Goal: Information Seeking & Learning: Compare options

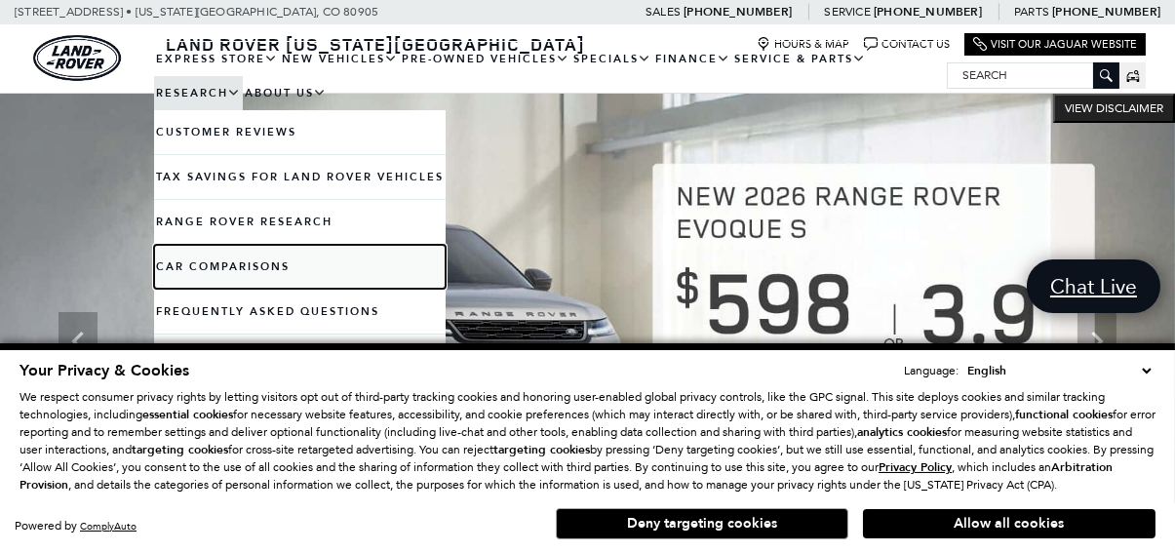
click at [205, 254] on link "Car Comparisons" at bounding box center [300, 267] width 292 height 44
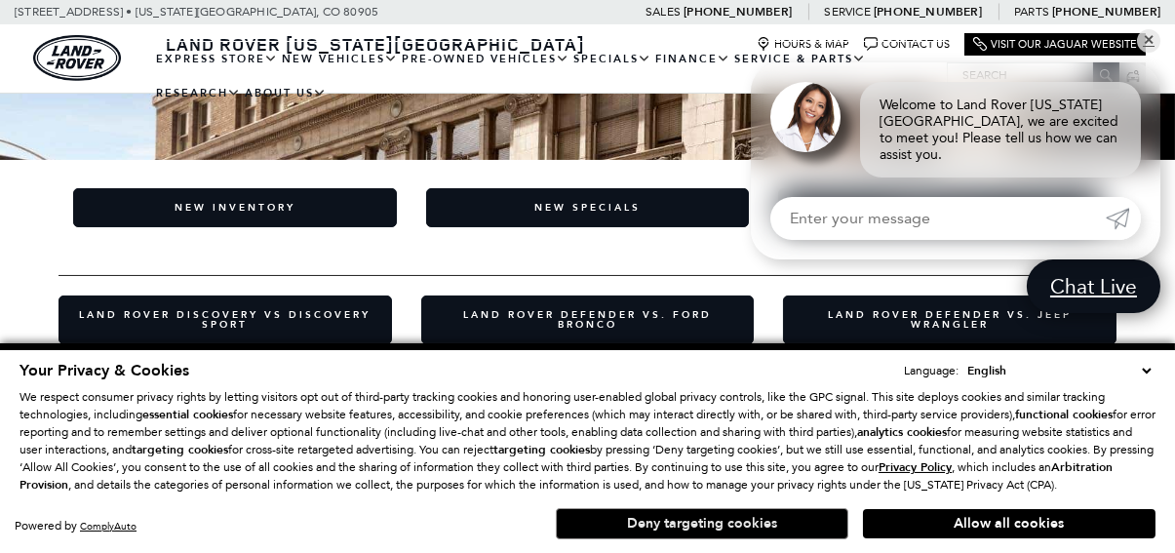
click at [770, 515] on button "Deny targeting cookies" at bounding box center [702, 523] width 293 height 31
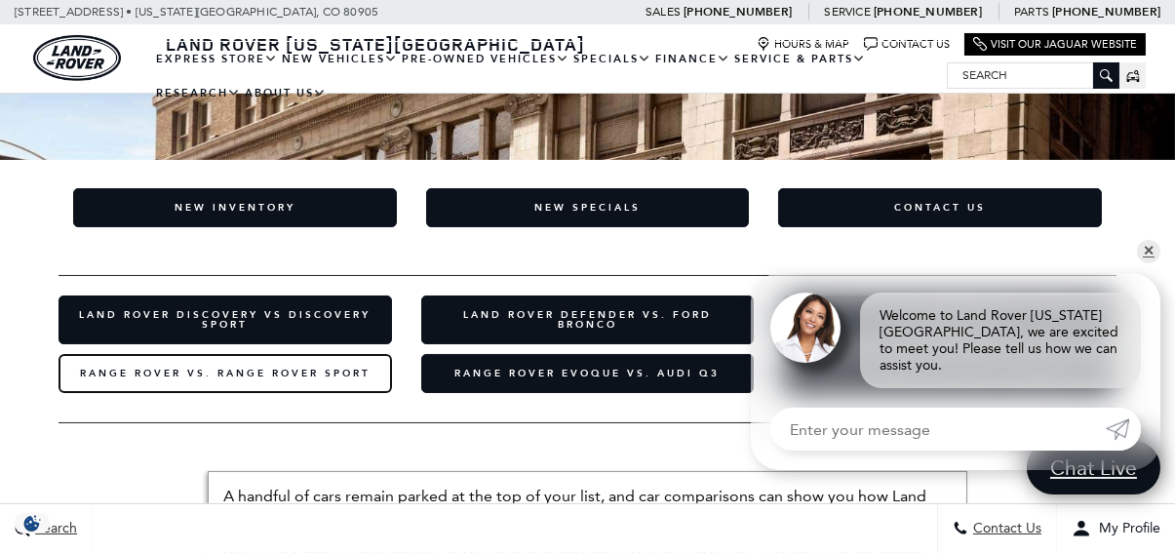
click at [225, 375] on link "Range Rover vs. Range Rover Sport​" at bounding box center [226, 373] width 334 height 39
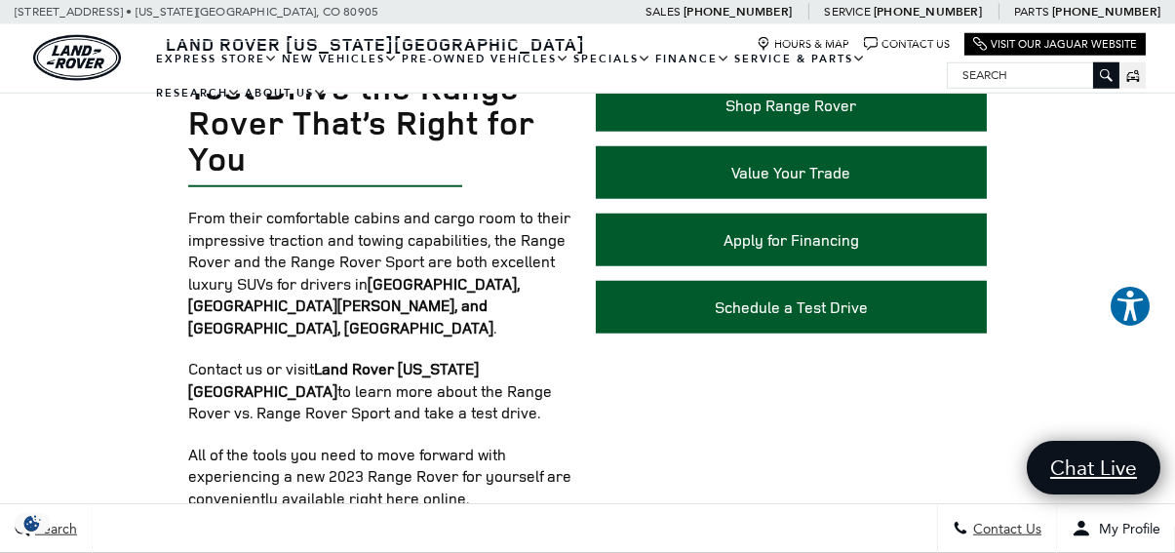
scroll to position [3361, 0]
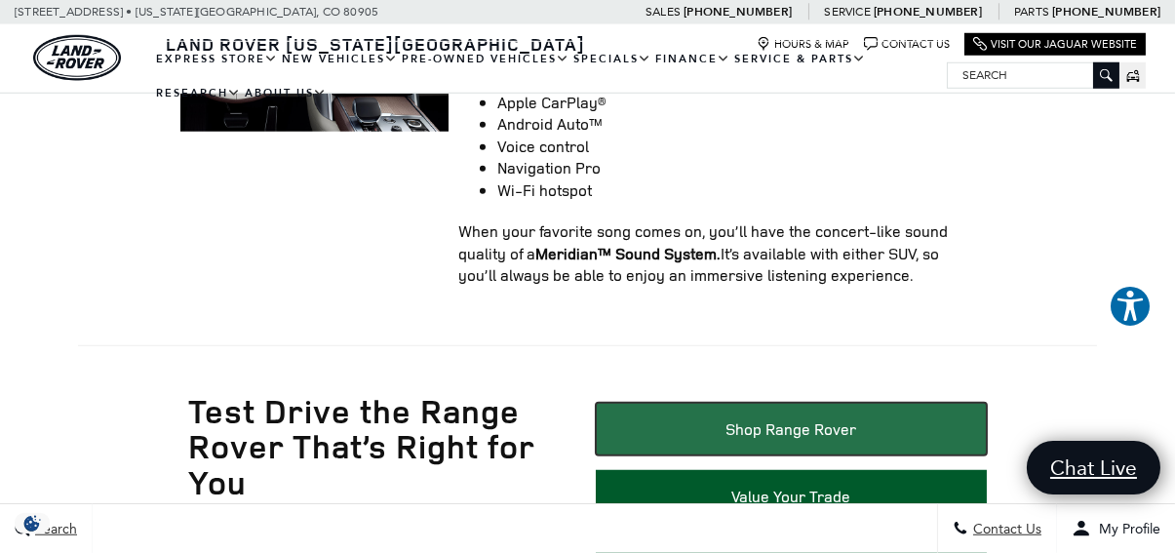
click at [833, 403] on link "Shop Range Rover" at bounding box center [792, 429] width 392 height 53
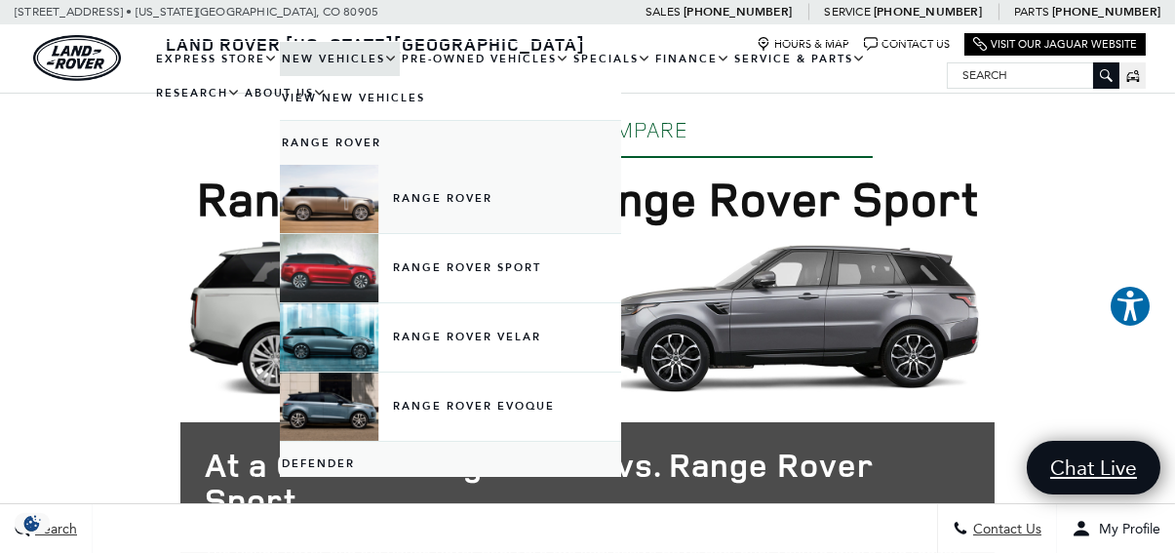
scroll to position [0, 0]
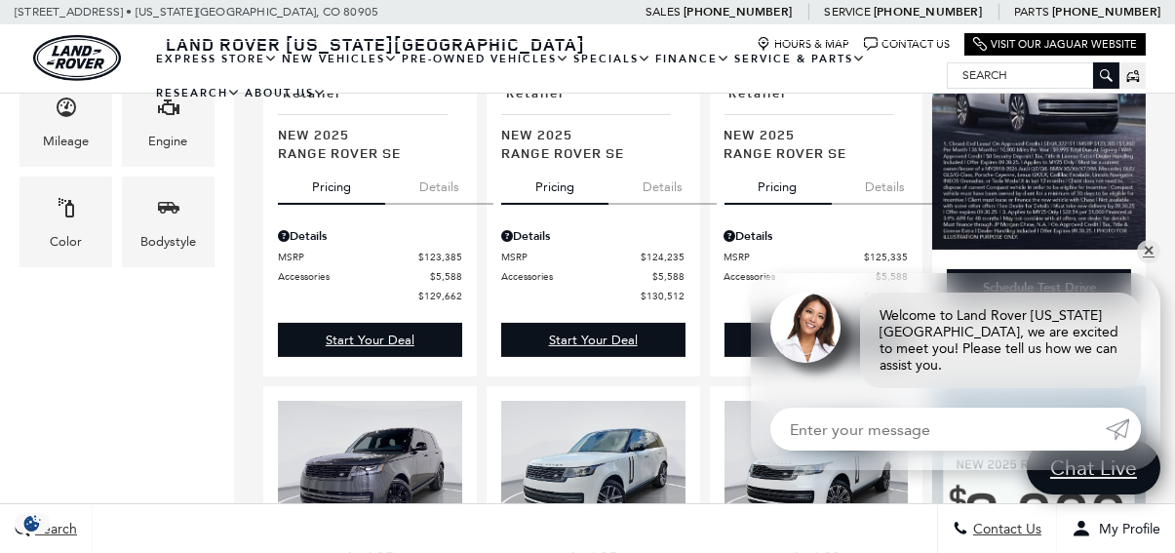
scroll to position [780, 0]
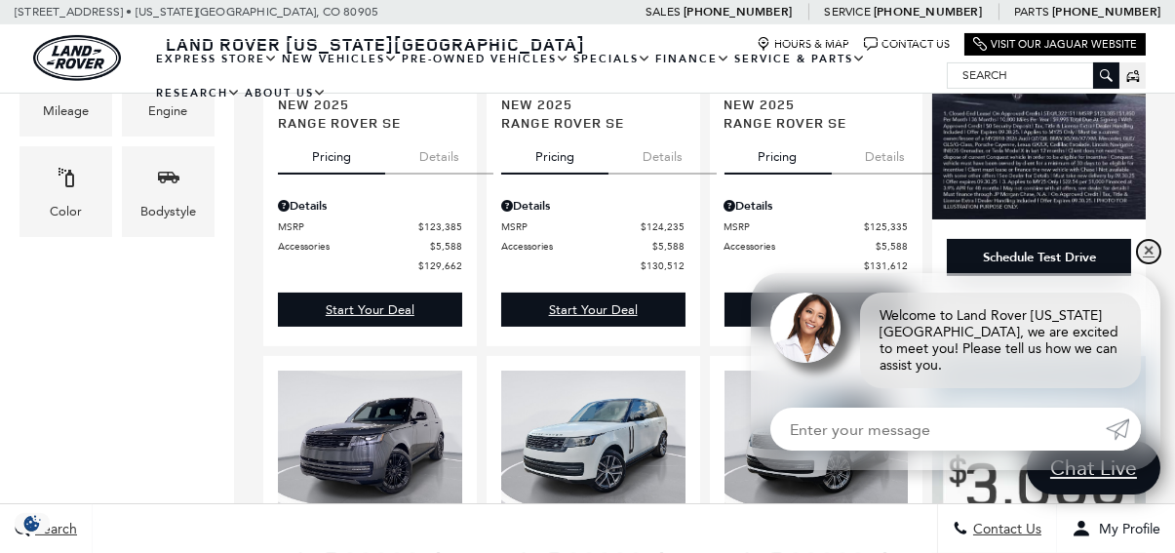
click at [1146, 262] on link "✕" at bounding box center [1148, 251] width 23 height 23
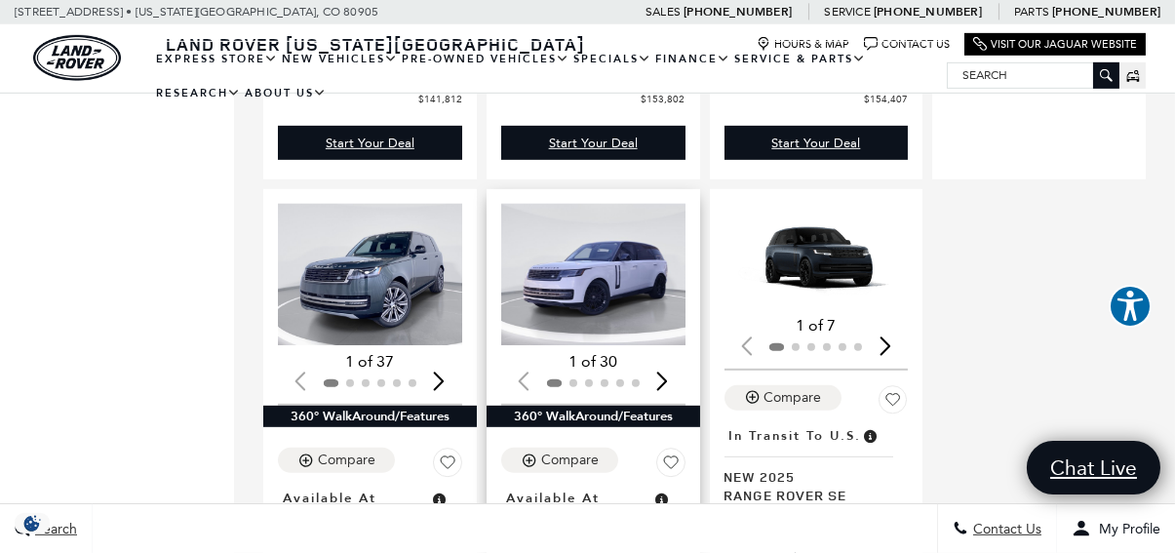
scroll to position [2146, 0]
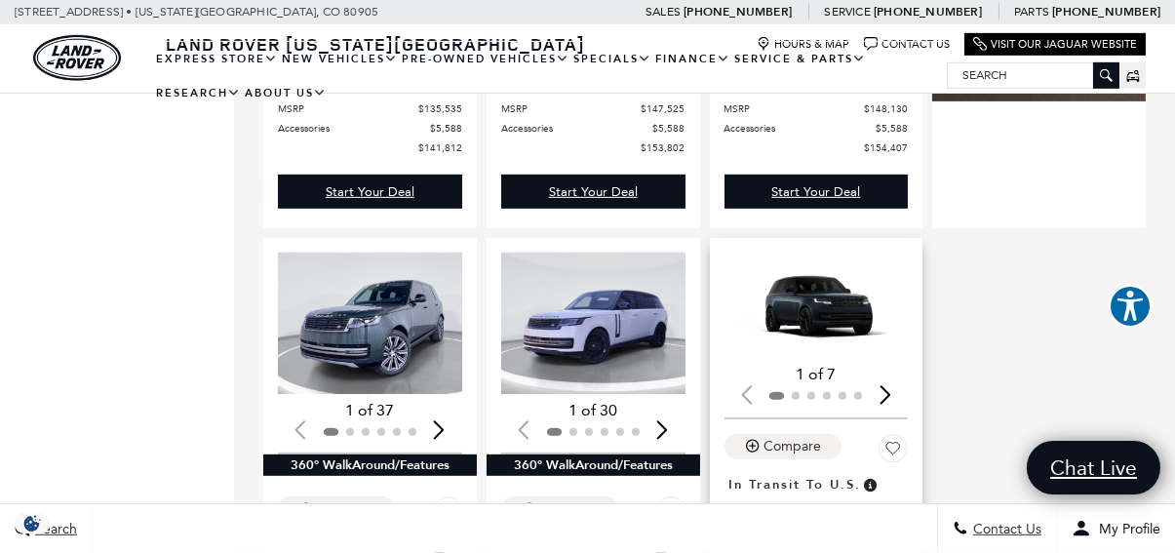
click at [898, 374] on div "Next slide" at bounding box center [885, 395] width 26 height 43
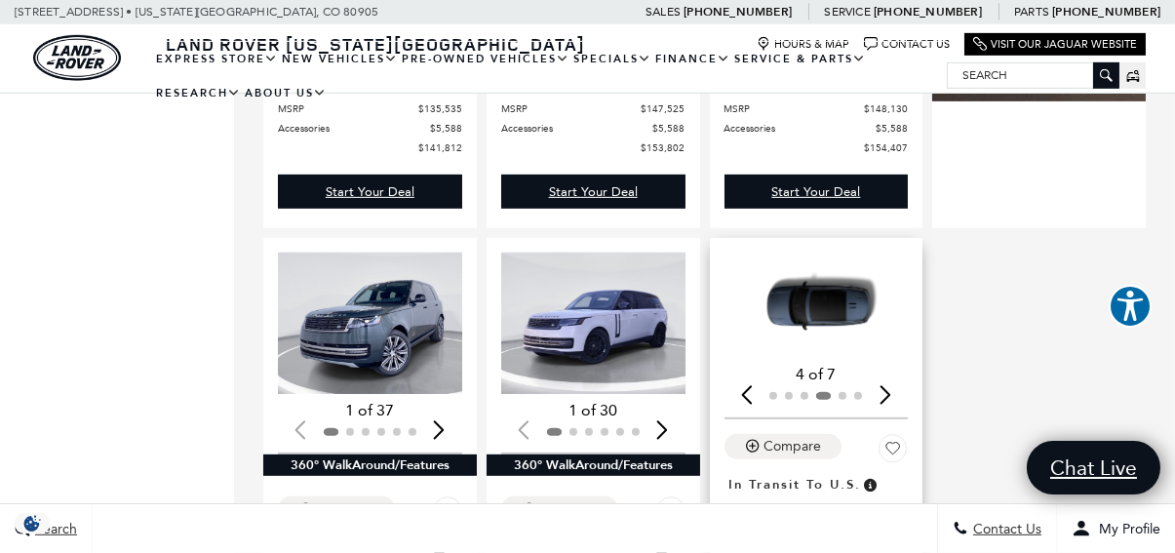
click at [898, 374] on div "Next slide" at bounding box center [885, 395] width 26 height 43
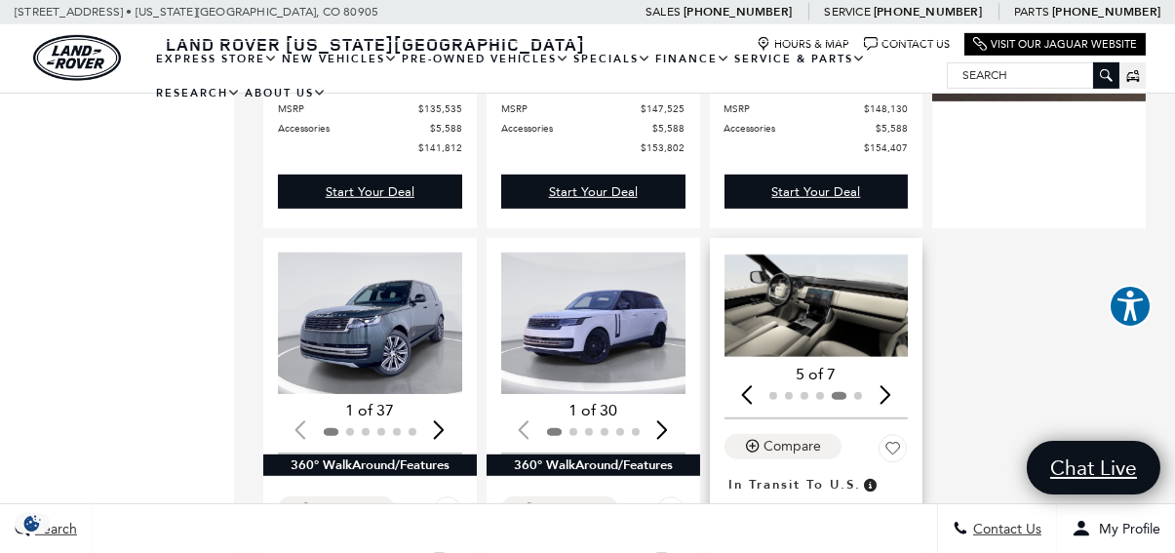
click at [898, 374] on div "Next slide" at bounding box center [885, 395] width 26 height 43
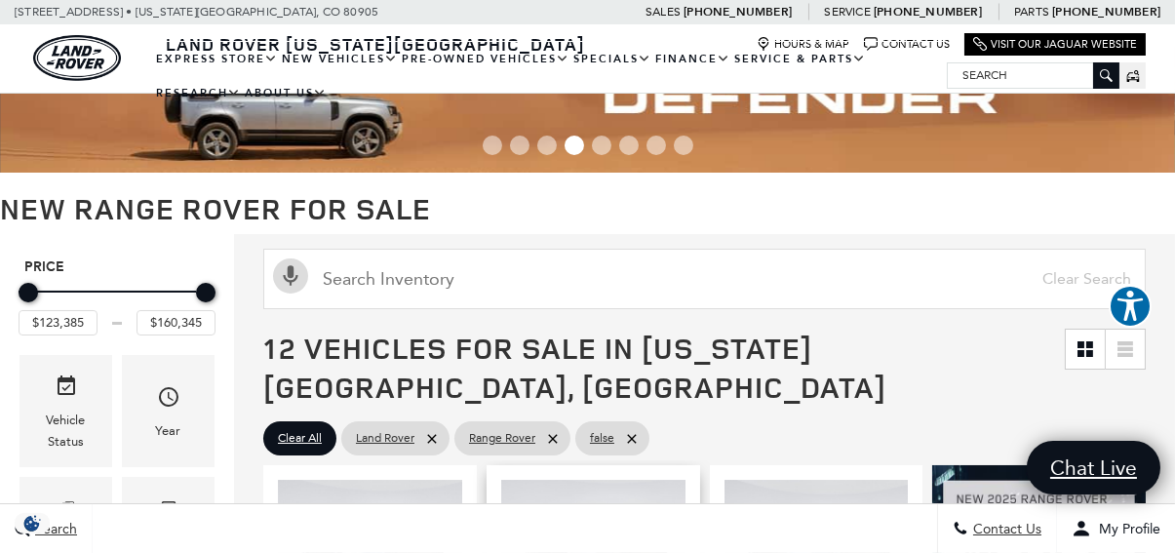
scroll to position [0, 0]
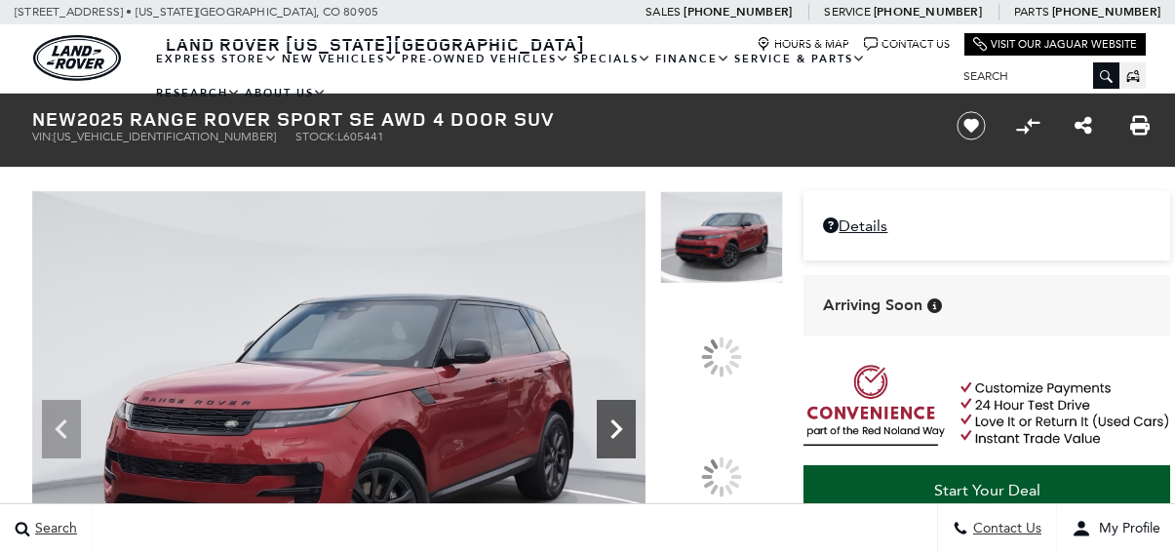
click at [636, 410] on icon at bounding box center [616, 429] width 39 height 39
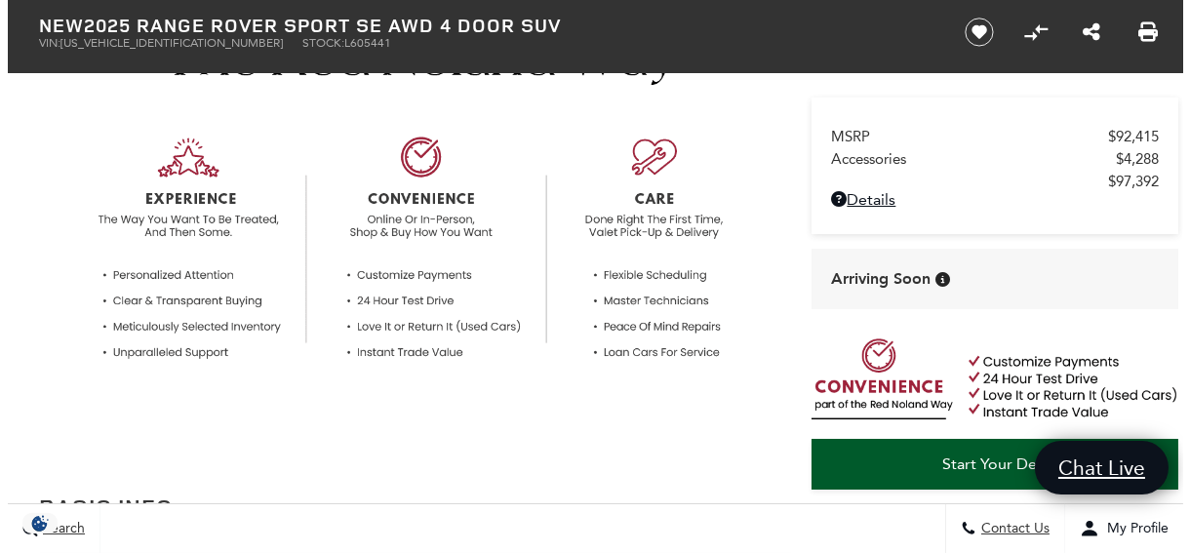
scroll to position [305, 0]
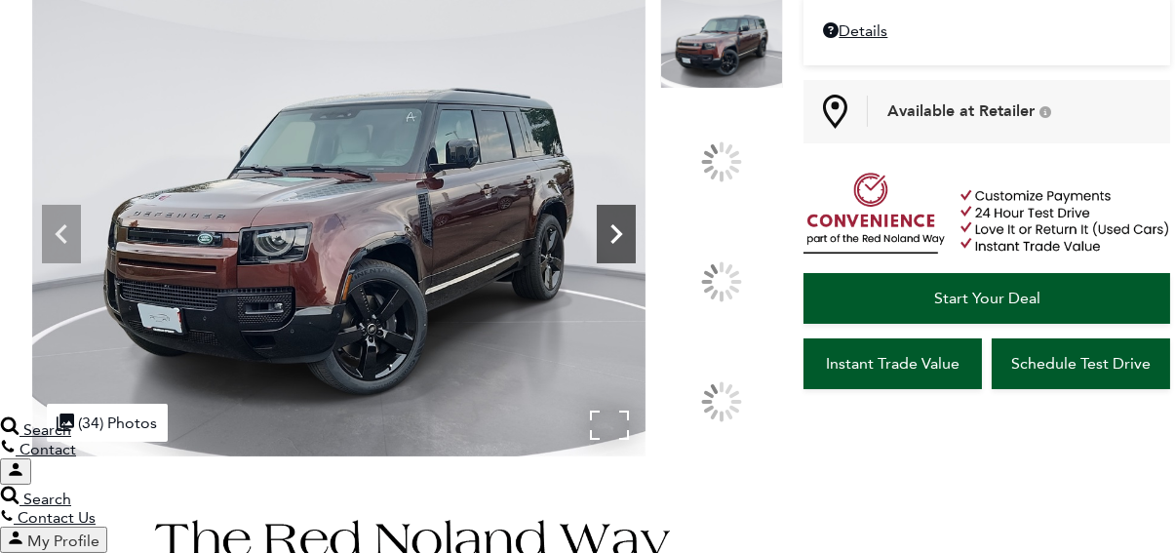
scroll to position [195, 0]
click at [636, 254] on icon at bounding box center [616, 234] width 39 height 39
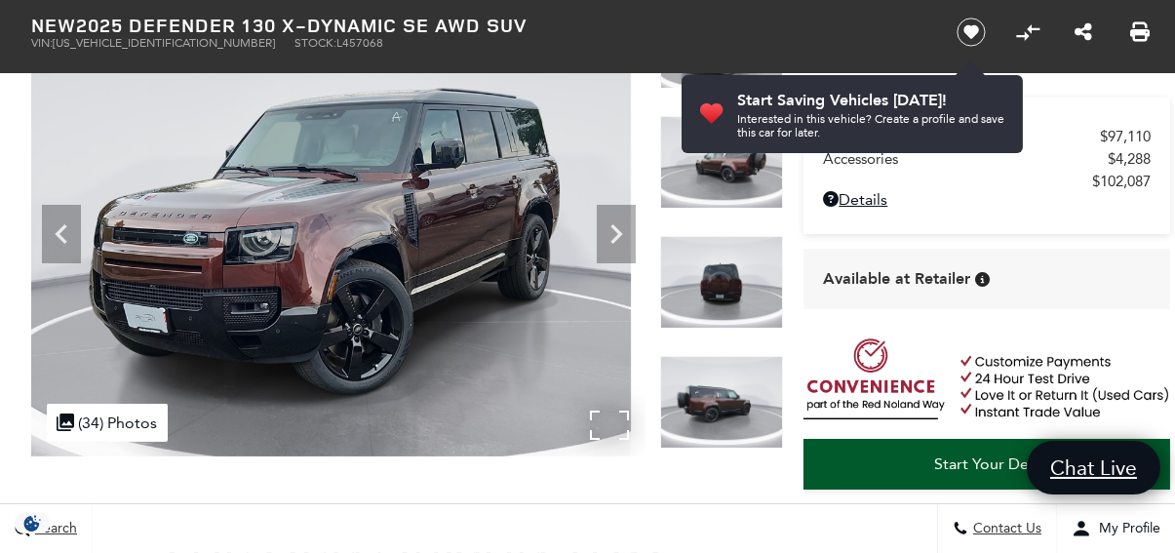
click at [384, 276] on img at bounding box center [325, 226] width 614 height 460
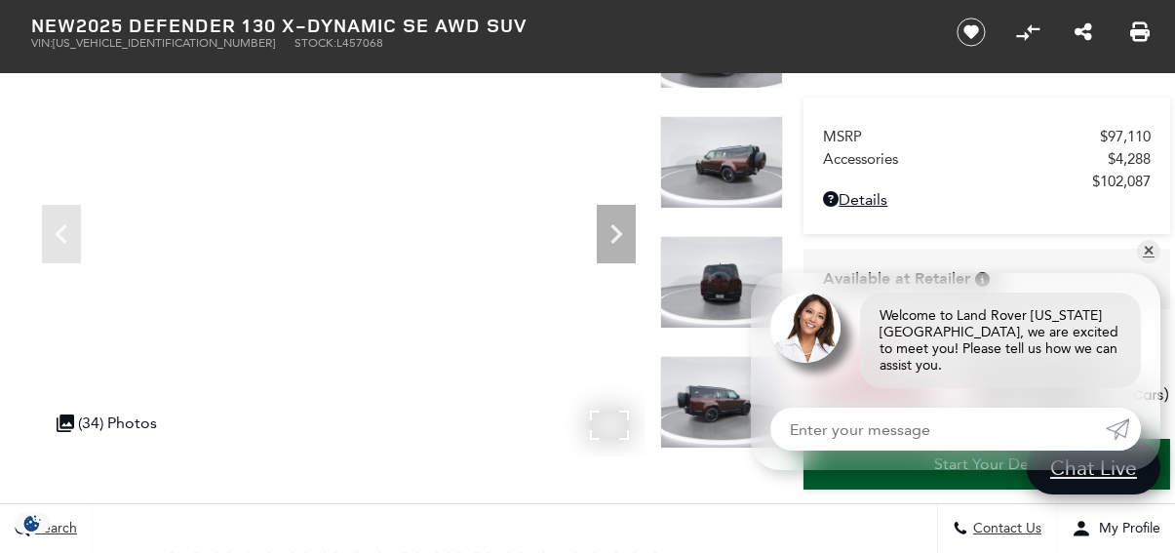
click at [124, 428] on div ".cls-1, .cls-3 { fill: #c50033; } .cls-1 { clip-rule: evenodd; } .cls-2 { clip-…" at bounding box center [107, 423] width 121 height 38
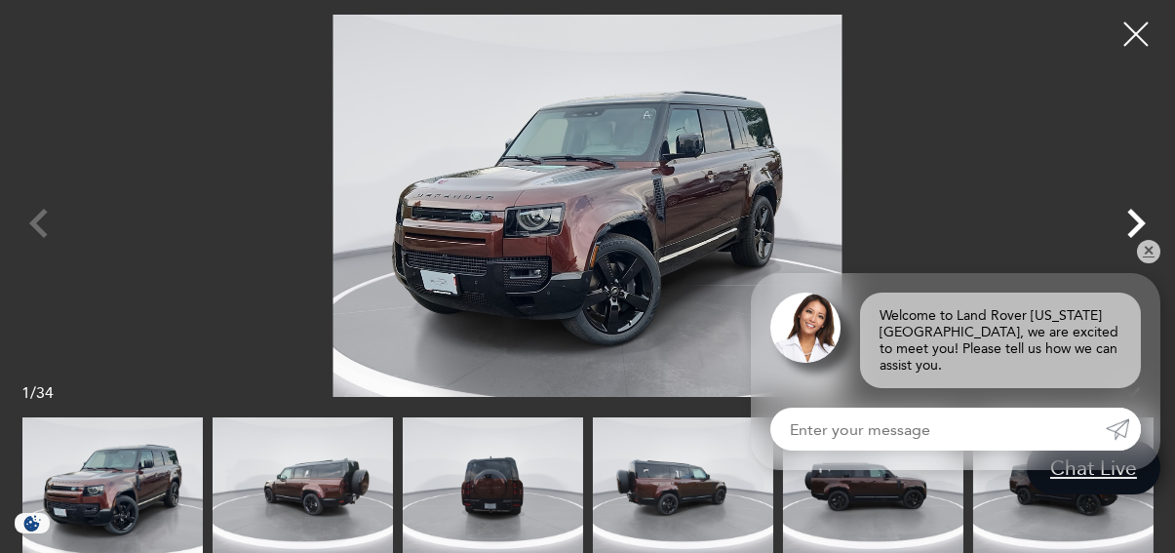
click at [1133, 226] on icon "Next" at bounding box center [1136, 223] width 59 height 59
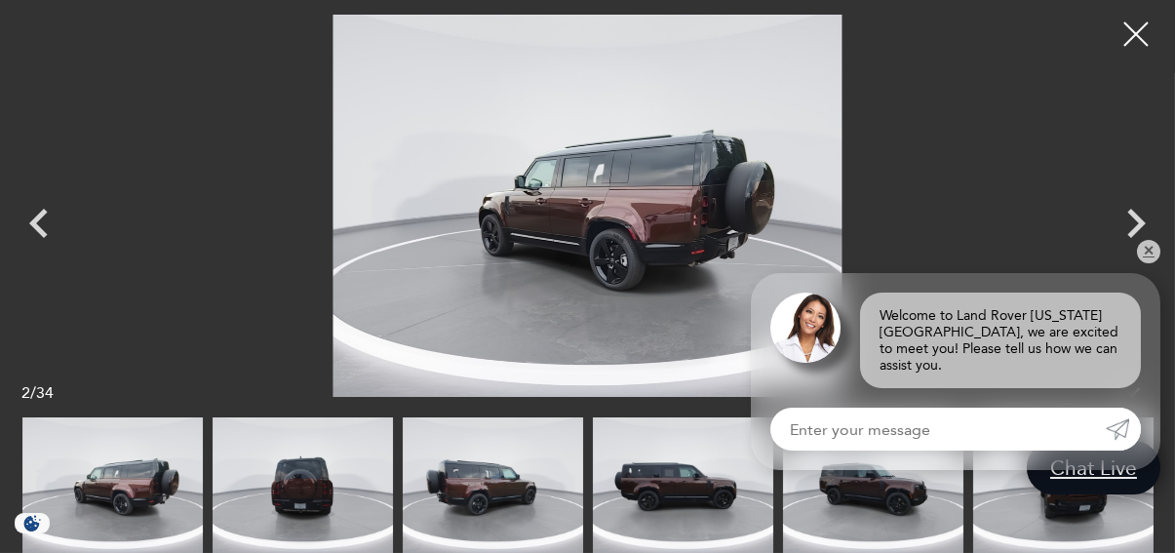
scroll to position [293, 0]
click at [1141, 263] on link "✕" at bounding box center [1148, 251] width 23 height 23
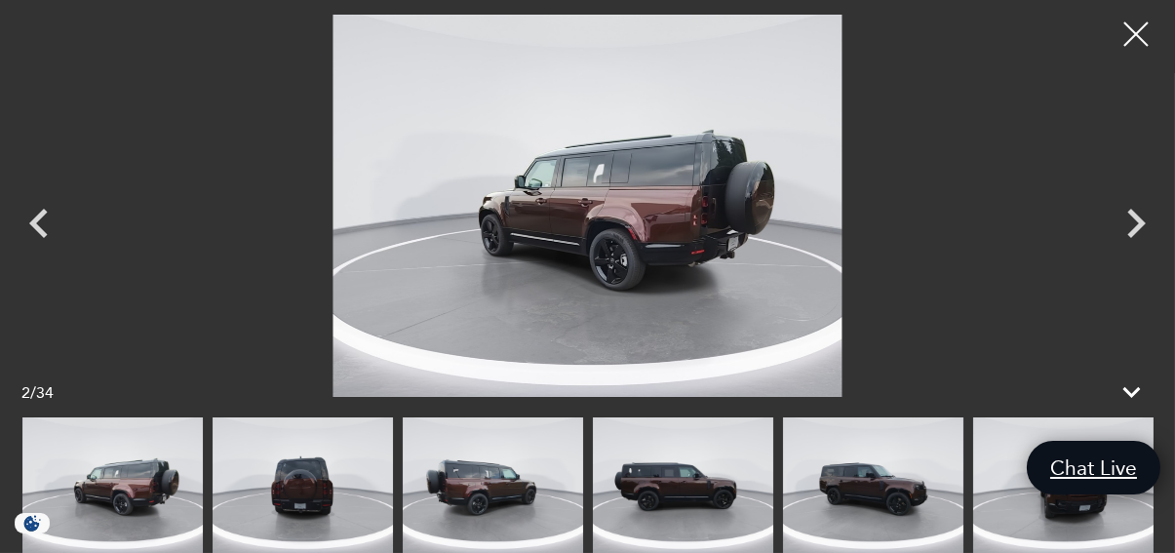
scroll to position [488, 0]
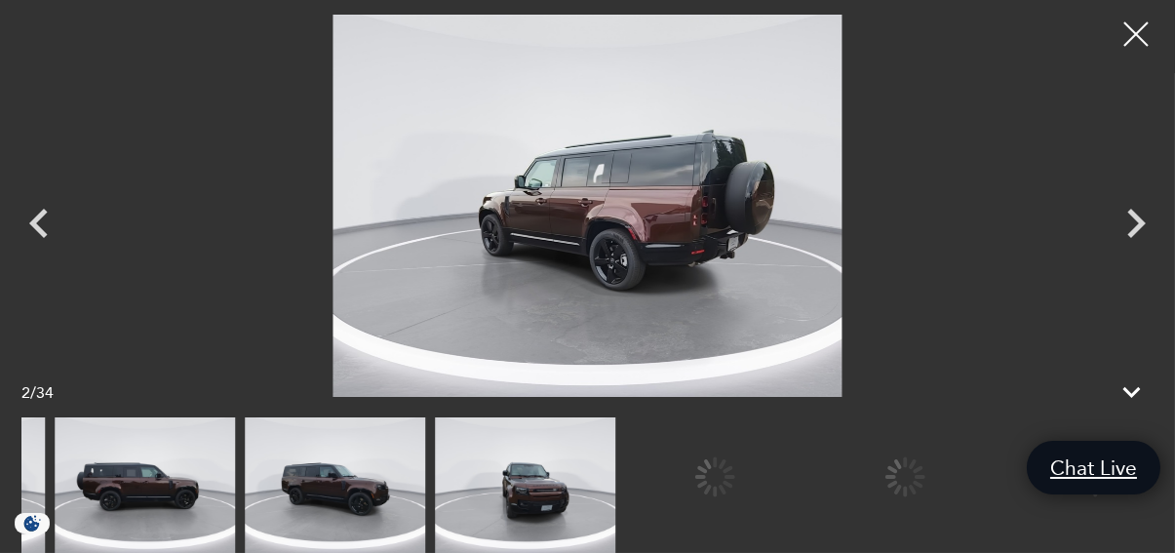
click at [0, 409] on div at bounding box center [587, 276] width 1175 height 553
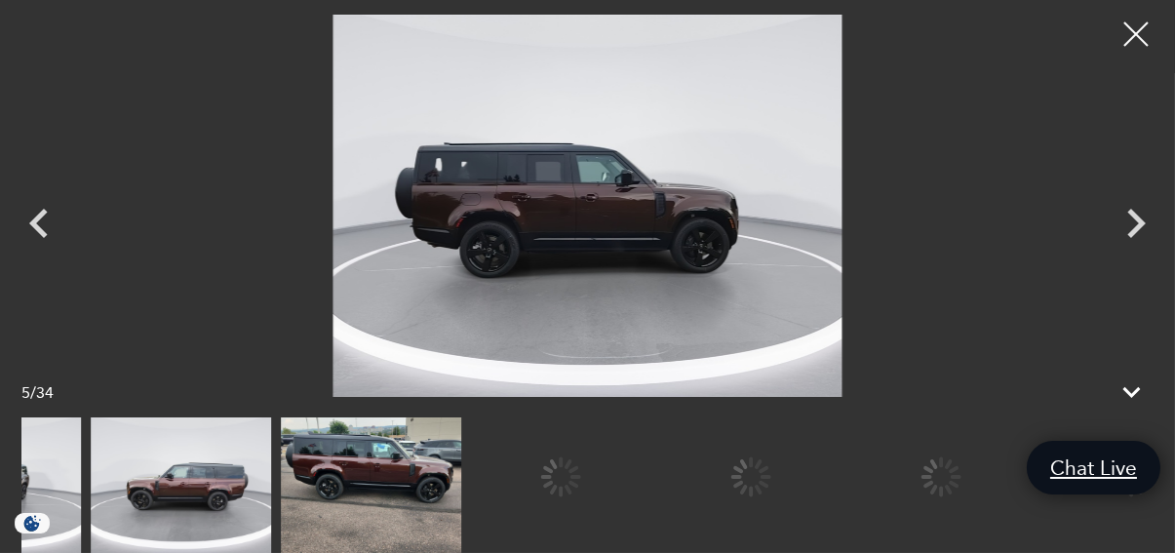
click at [209, 482] on img at bounding box center [181, 486] width 180 height 136
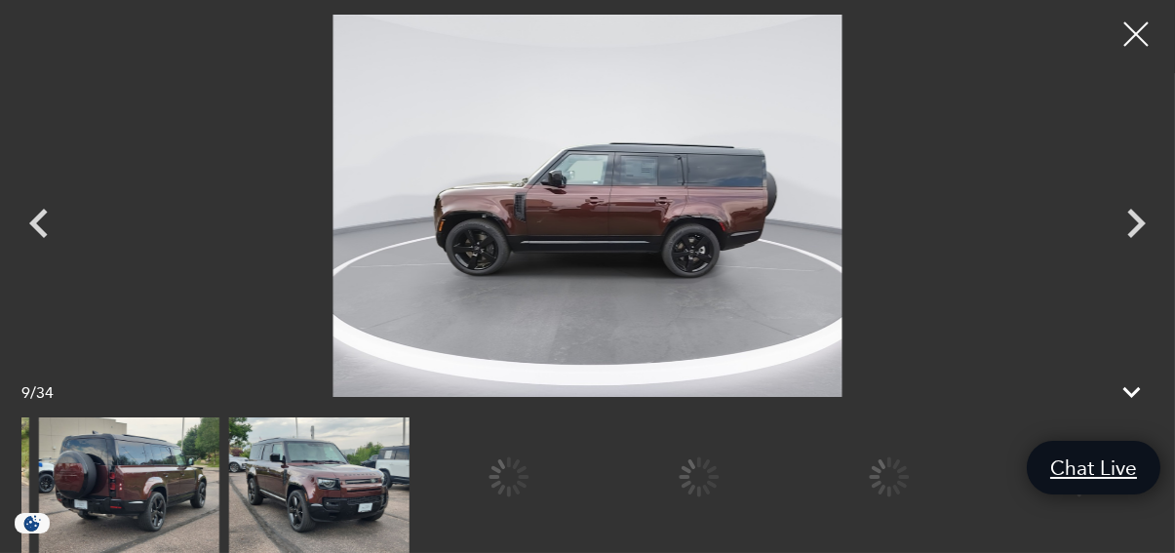
click at [97, 443] on img at bounding box center [128, 486] width 180 height 136
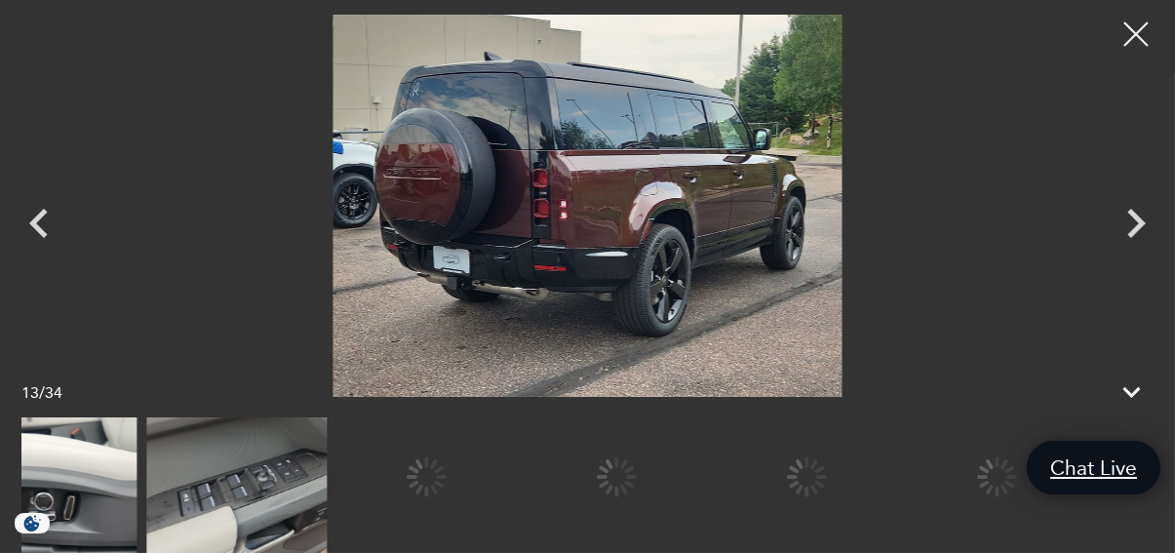
click at [136, 480] on img at bounding box center [46, 486] width 180 height 136
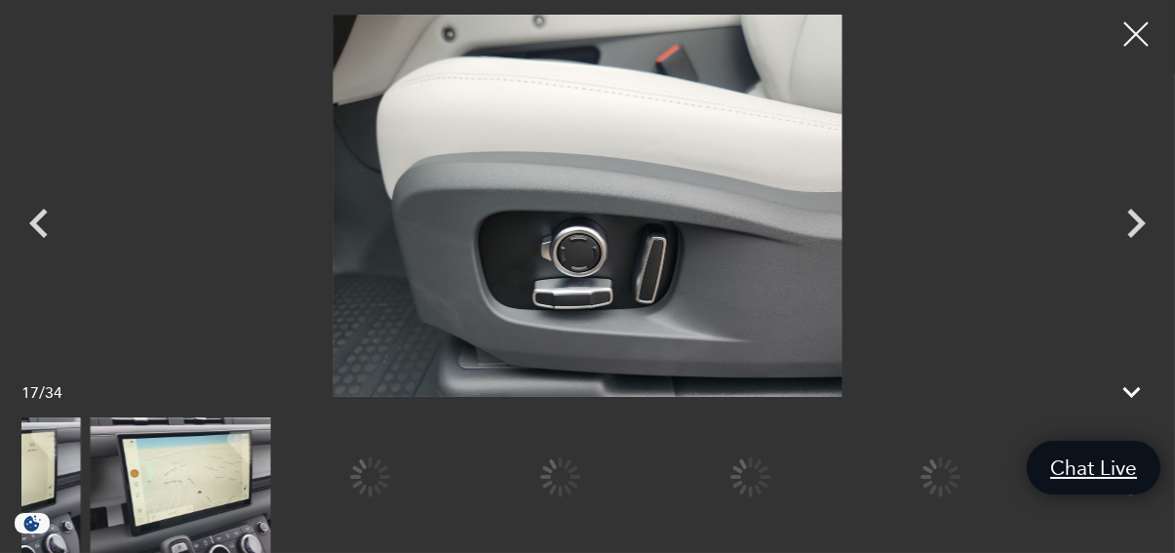
click at [0, 467] on div at bounding box center [587, 276] width 1175 height 553
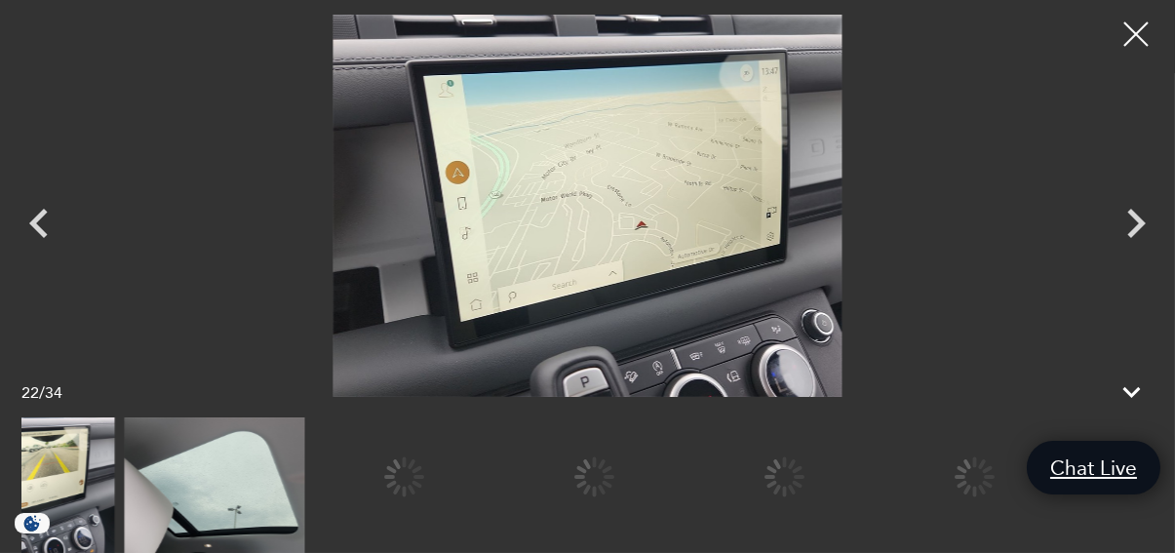
click at [0, 509] on div at bounding box center [587, 276] width 1175 height 553
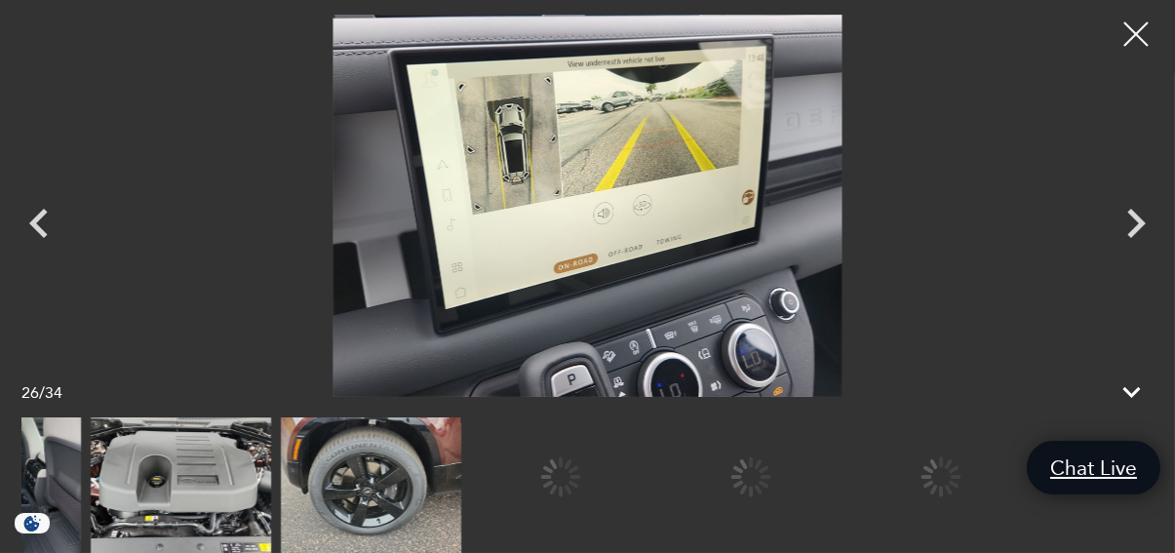
click at [0, 467] on div at bounding box center [587, 276] width 1175 height 553
